Goal: Task Accomplishment & Management: Complete application form

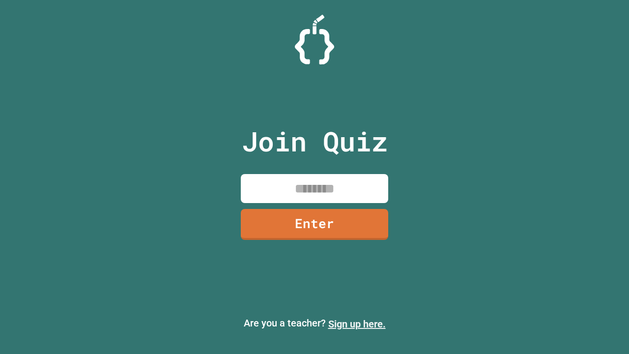
click at [356, 324] on link "Sign up here." at bounding box center [356, 324] width 57 height 12
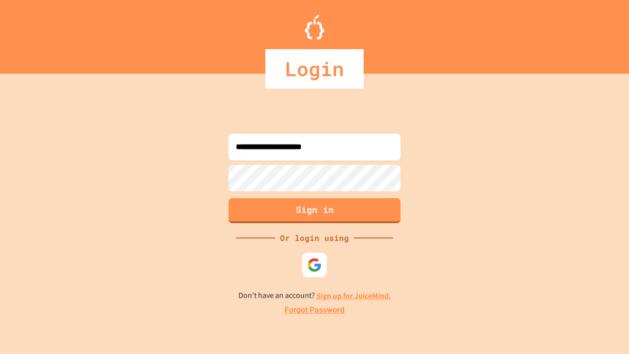
type input "**********"
